Goal: Transaction & Acquisition: Obtain resource

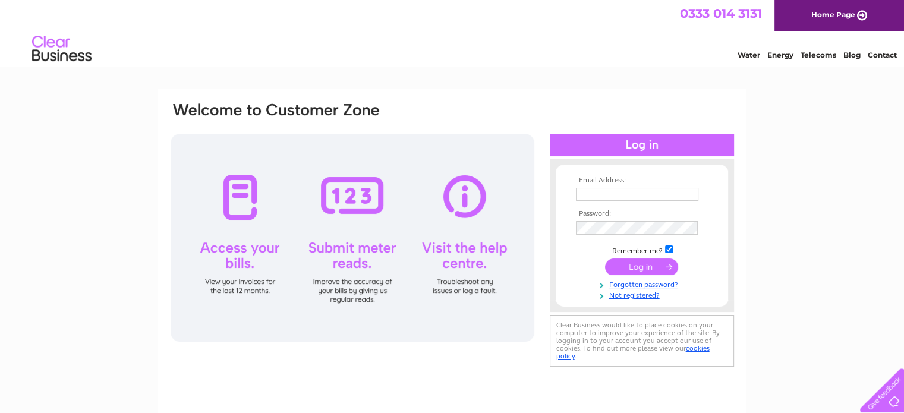
type input "[EMAIL_ADDRESS][PERSON_NAME][DOMAIN_NAME]"
click at [652, 267] on input "submit" at bounding box center [641, 267] width 73 height 17
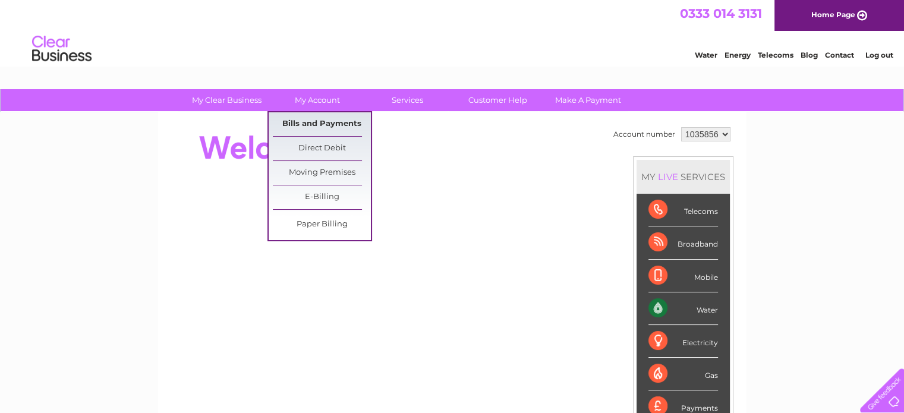
click at [319, 125] on link "Bills and Payments" at bounding box center [322, 124] width 98 height 24
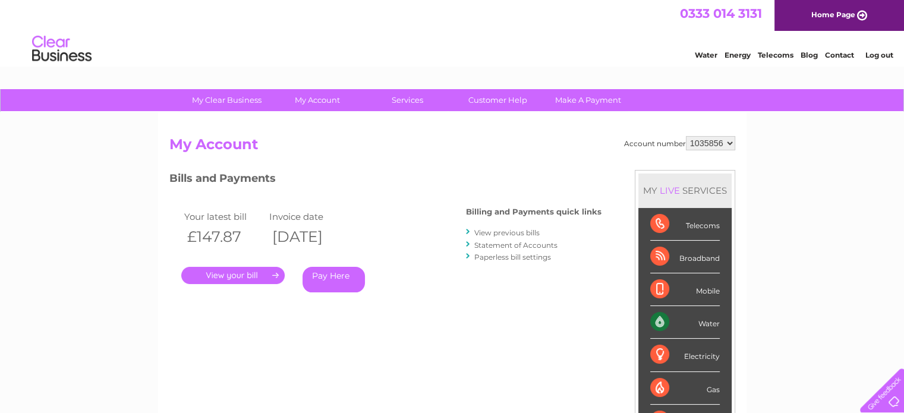
click at [240, 277] on link "." at bounding box center [232, 275] width 103 height 17
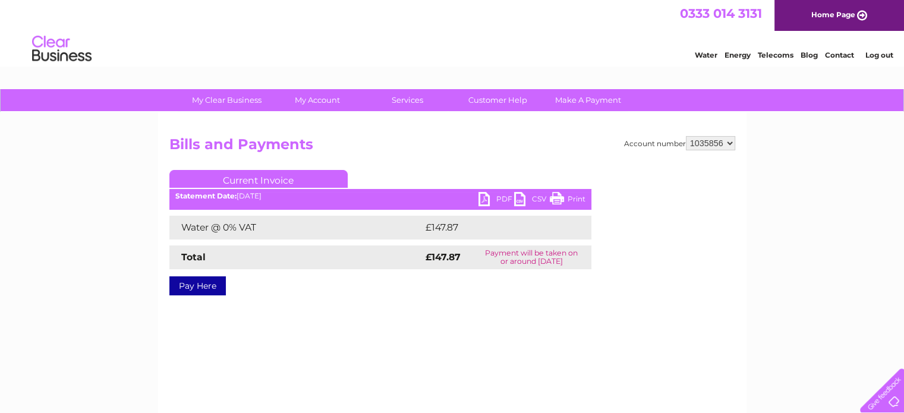
click at [483, 202] on link "PDF" at bounding box center [497, 200] width 36 height 17
click at [728, 142] on select "1035856 1085914 1144120" at bounding box center [710, 143] width 49 height 14
select select "1085914"
click at [686, 136] on select "1035856 1085914 1144120" at bounding box center [710, 143] width 49 height 14
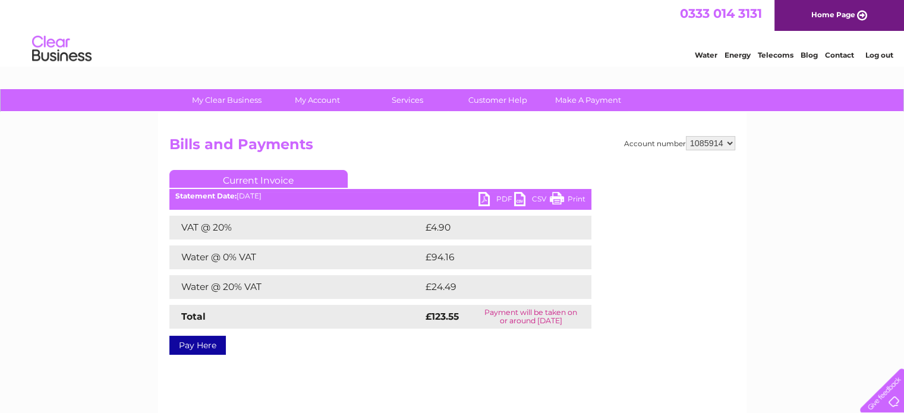
click at [490, 200] on link "PDF" at bounding box center [497, 200] width 36 height 17
click at [730, 143] on select "1035856 1085914 1144120" at bounding box center [710, 143] width 49 height 14
select select "1144120"
click at [686, 136] on select "1035856 1085914 1144120" at bounding box center [710, 143] width 49 height 14
